Goal: Task Accomplishment & Management: Manage account settings

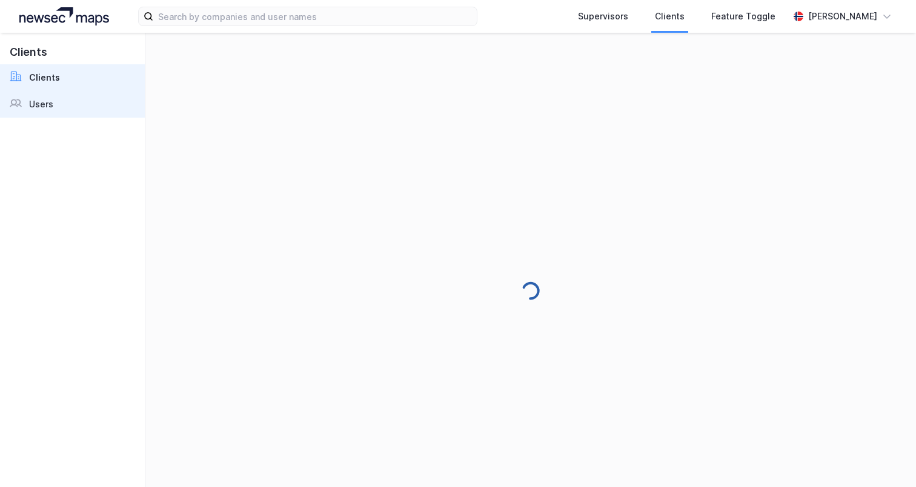
click at [76, 99] on link "Users" at bounding box center [72, 104] width 145 height 27
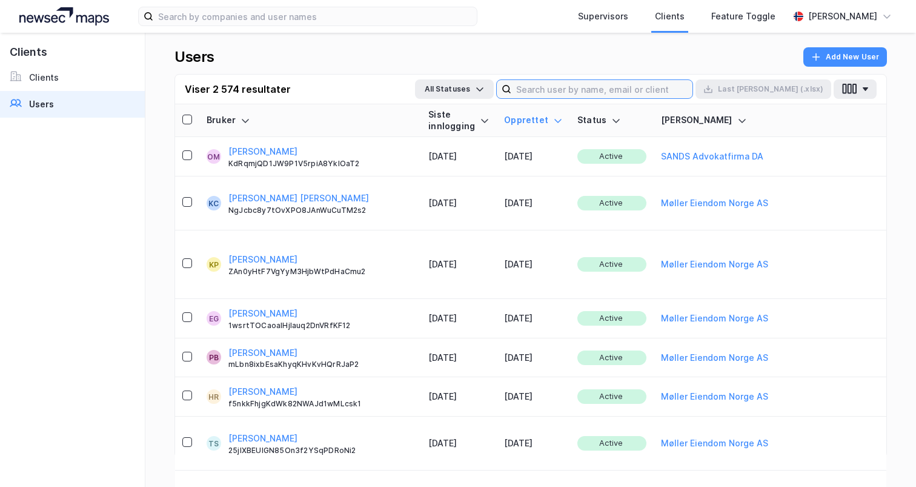
click at [673, 95] on input at bounding box center [602, 89] width 181 height 18
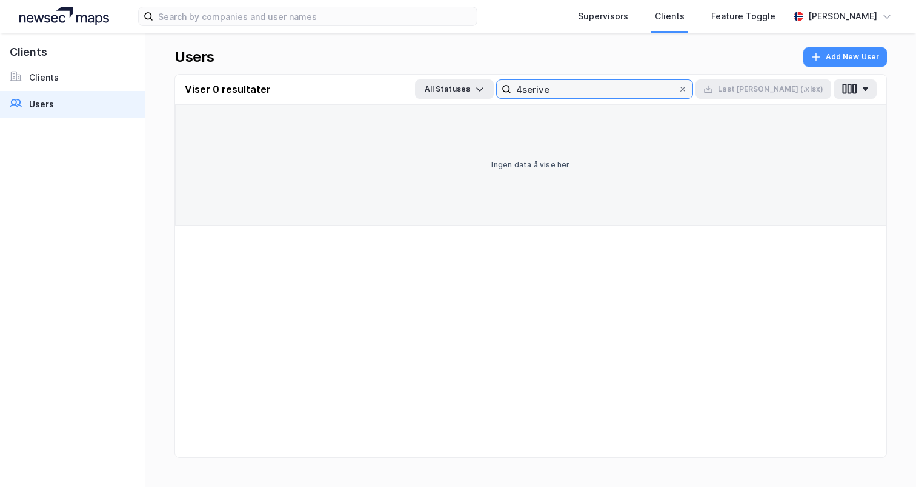
click at [586, 88] on input "4serive" at bounding box center [595, 89] width 167 height 18
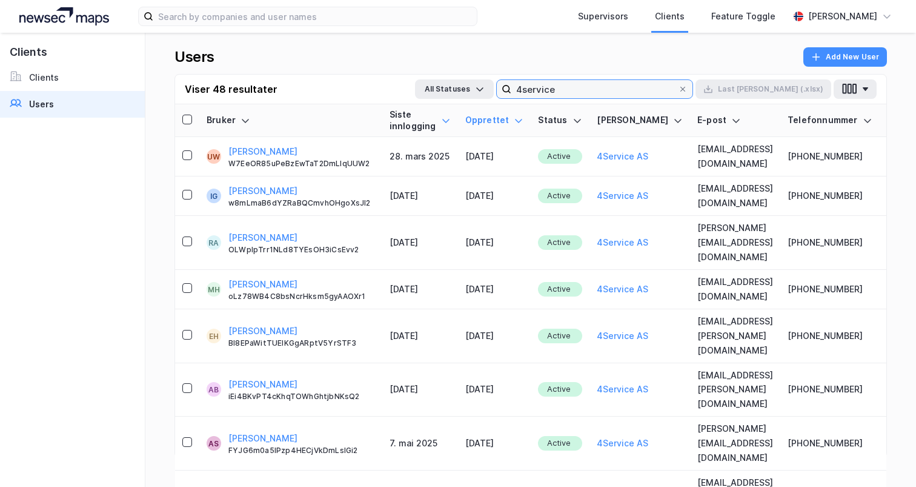
type input "4service"
click at [442, 117] on icon at bounding box center [446, 121] width 10 height 10
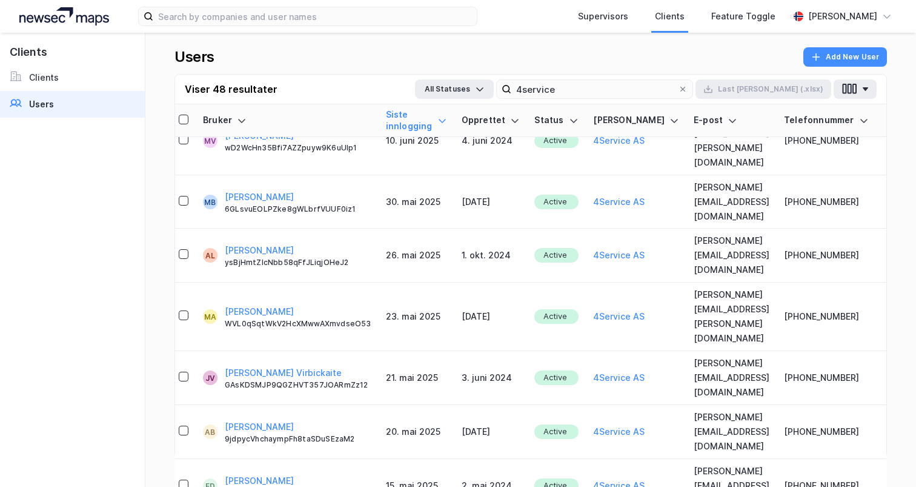
scroll to position [0, 4]
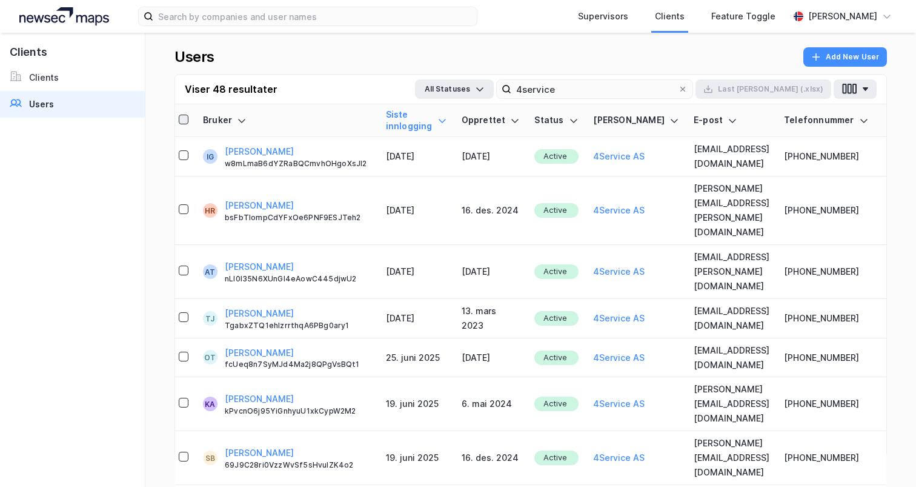
click at [181, 116] on icon at bounding box center [183, 119] width 8 height 8
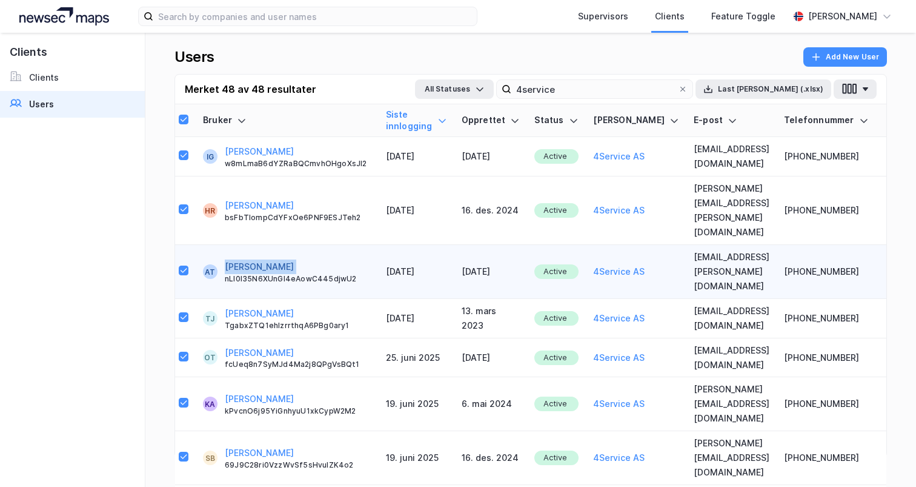
drag, startPoint x: 307, startPoint y: 226, endPoint x: 228, endPoint y: 227, distance: 79.4
click at [228, 259] on div "[PERSON_NAME] nLI0l35N6XUnGI4eAowC445djwU2" at bounding box center [298, 271] width 147 height 24
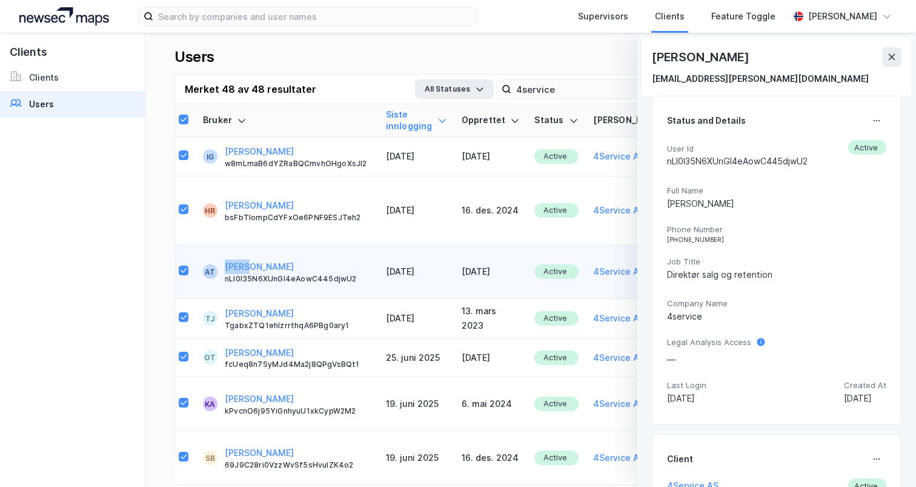
click at [727, 53] on div "Supervisors Clients Feature Toggle [PERSON_NAME] [PERSON_NAME] [EMAIL_ADDRESS][…" at bounding box center [458, 243] width 916 height 487
click at [727, 53] on div "[PERSON_NAME]" at bounding box center [701, 56] width 99 height 19
